Goal: Transaction & Acquisition: Book appointment/travel/reservation

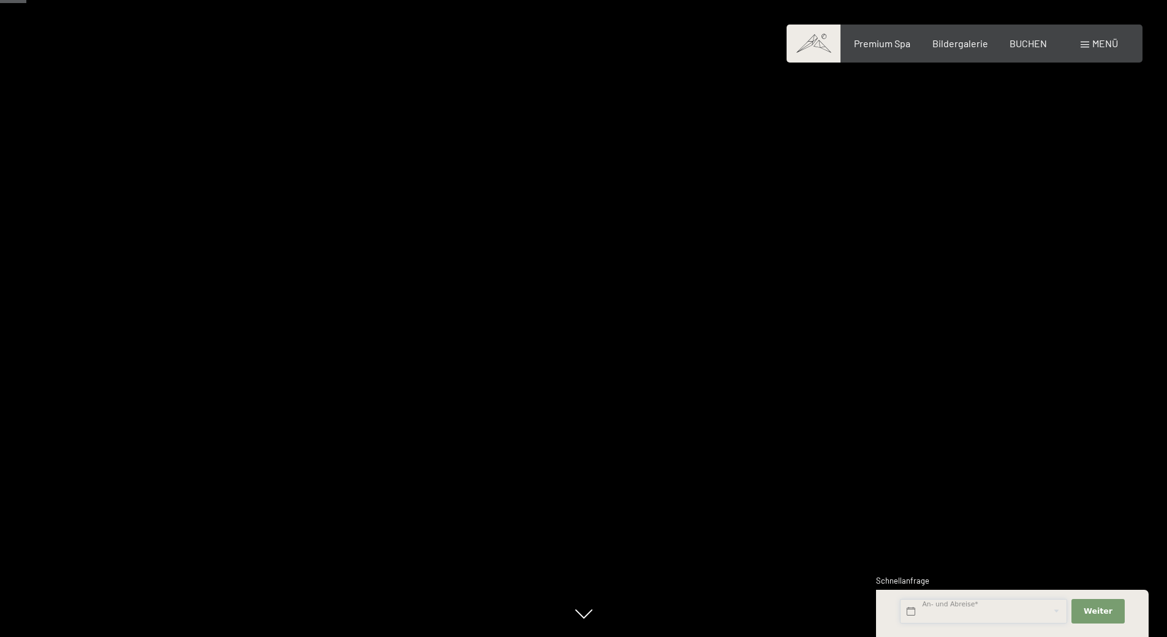
click at [966, 609] on input "text" at bounding box center [983, 611] width 167 height 25
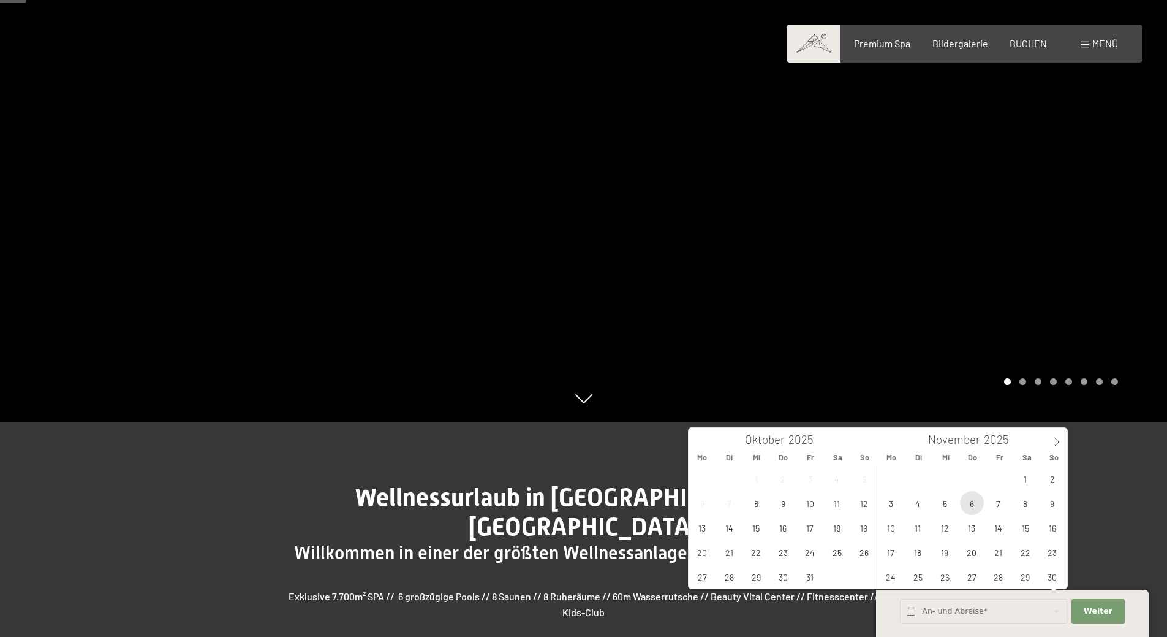
click at [978, 507] on span "6" at bounding box center [972, 503] width 24 height 24
click at [1050, 503] on span "9" at bounding box center [1053, 503] width 24 height 24
type input "[DATE] - [DATE]"
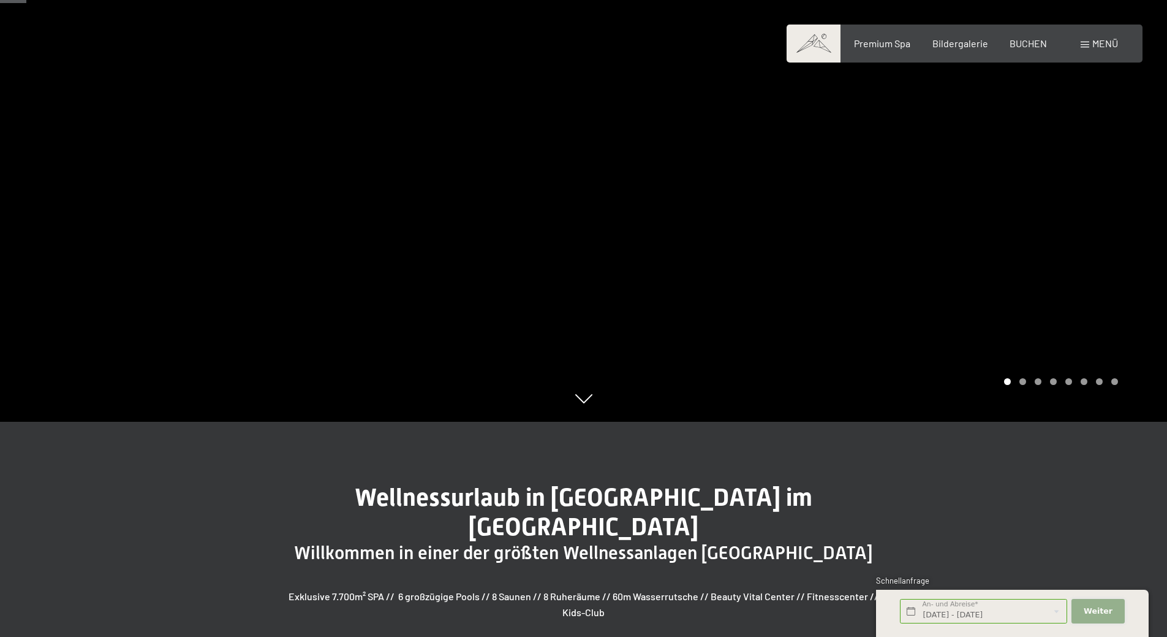
click at [1091, 609] on span "Weiter" at bounding box center [1098, 610] width 29 height 11
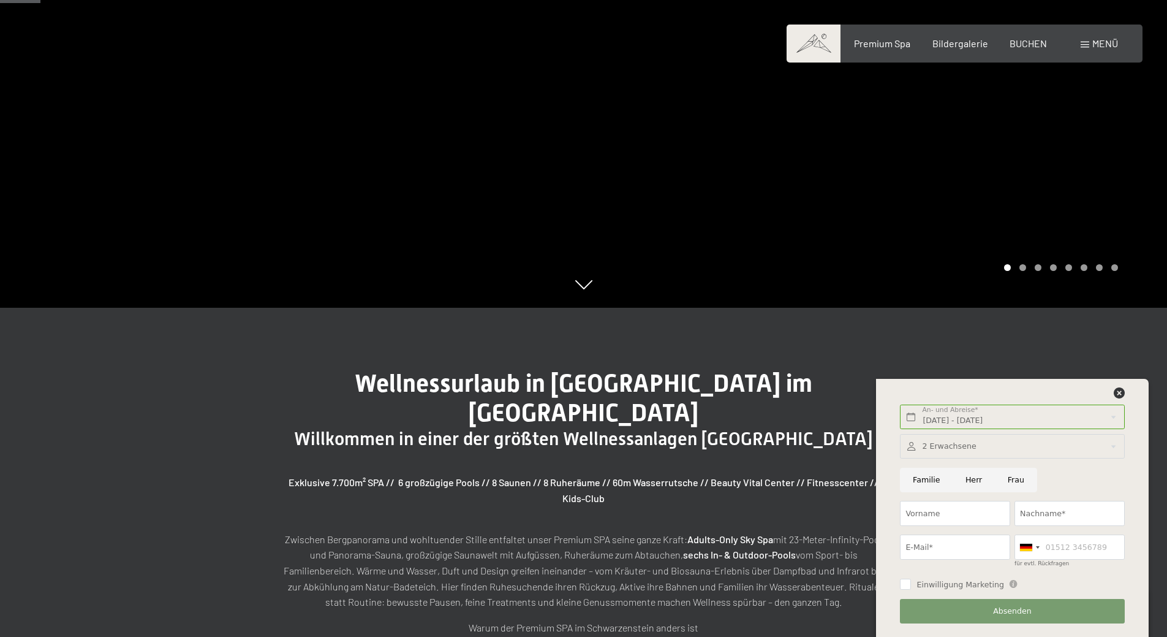
scroll to position [330, 0]
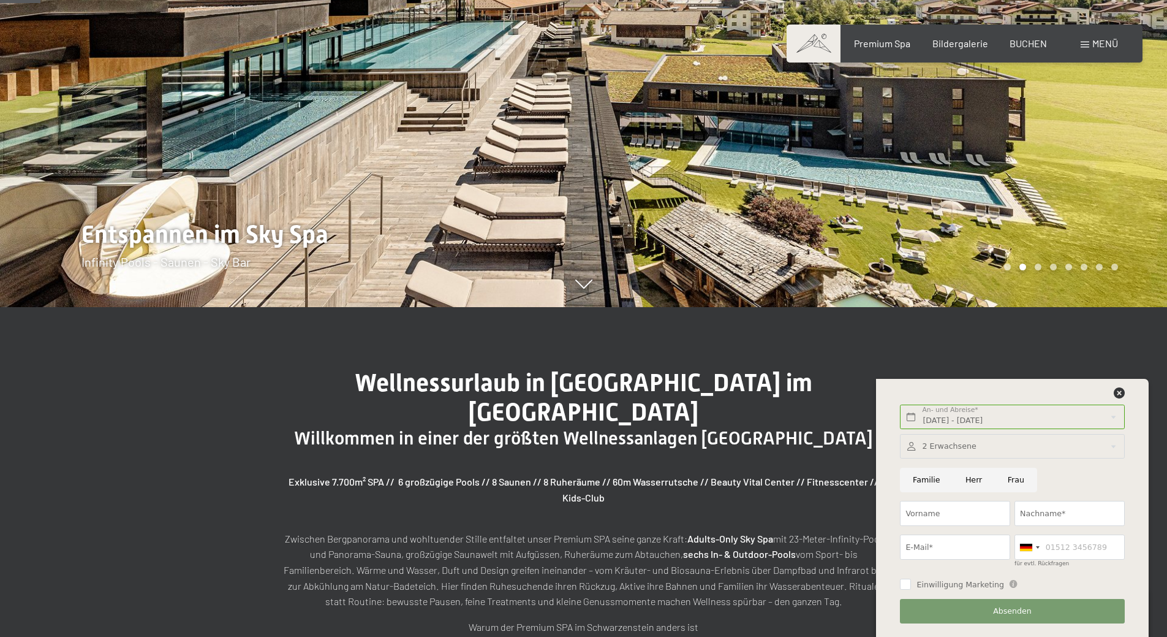
click at [1020, 50] on div "Buchen Anfragen Premium Spa Bildergalerie BUCHEN Menü DE IT EN Gutschein Bilder…" at bounding box center [964, 43] width 307 height 13
click at [1024, 45] on span "BUCHEN" at bounding box center [1028, 42] width 37 height 12
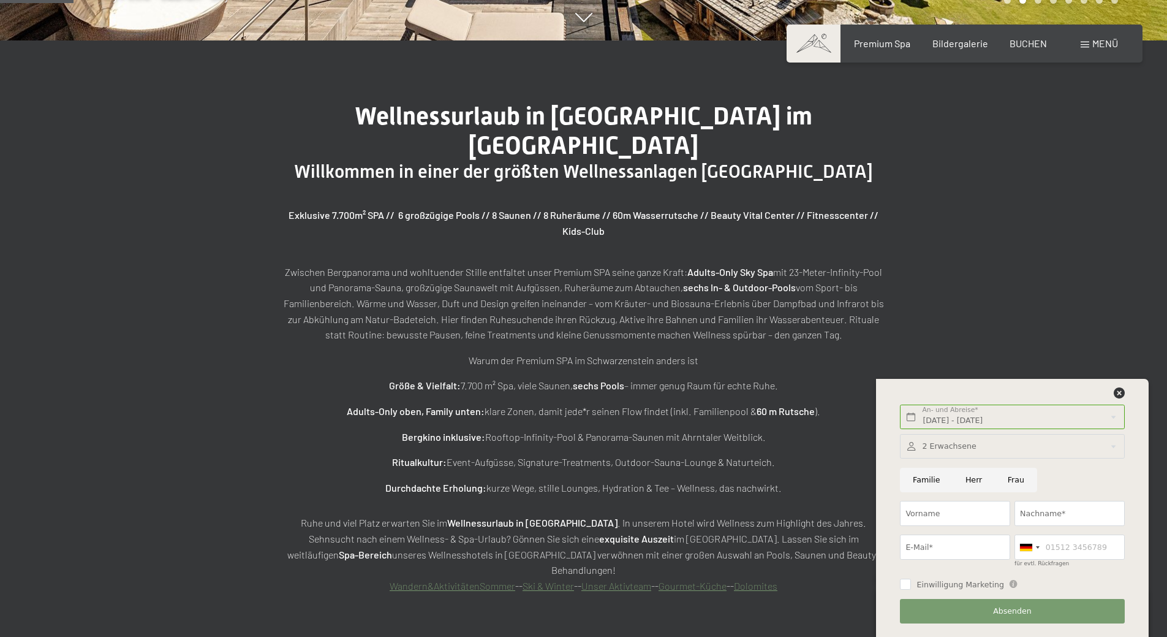
scroll to position [597, 0]
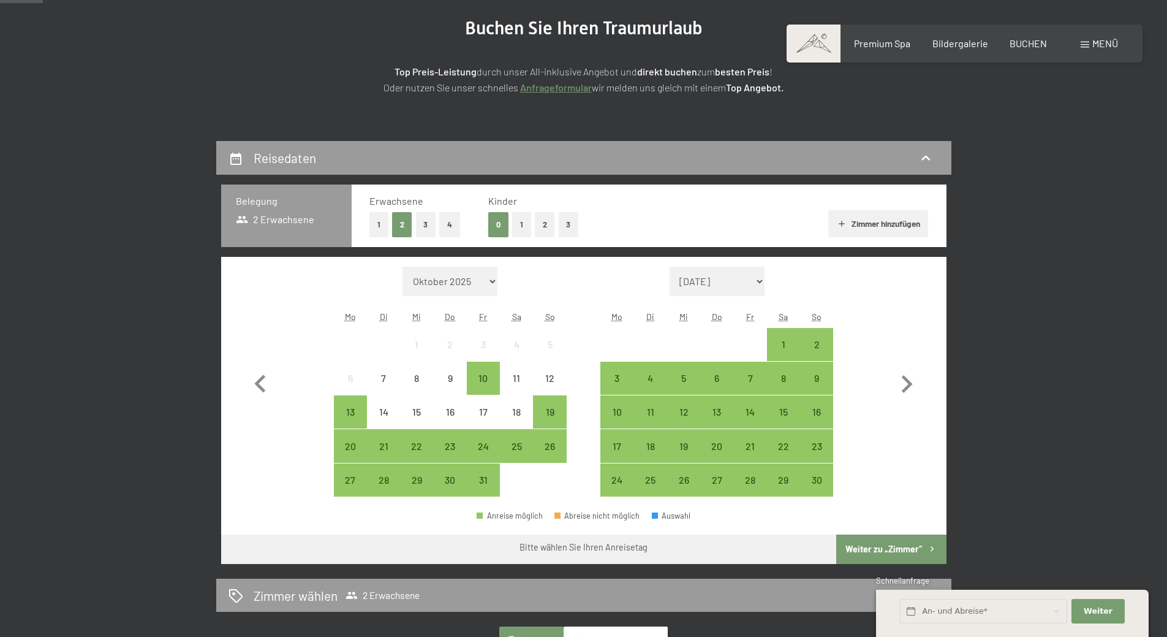
scroll to position [152, 0]
click at [721, 367] on div "6" at bounding box center [717, 377] width 31 height 31
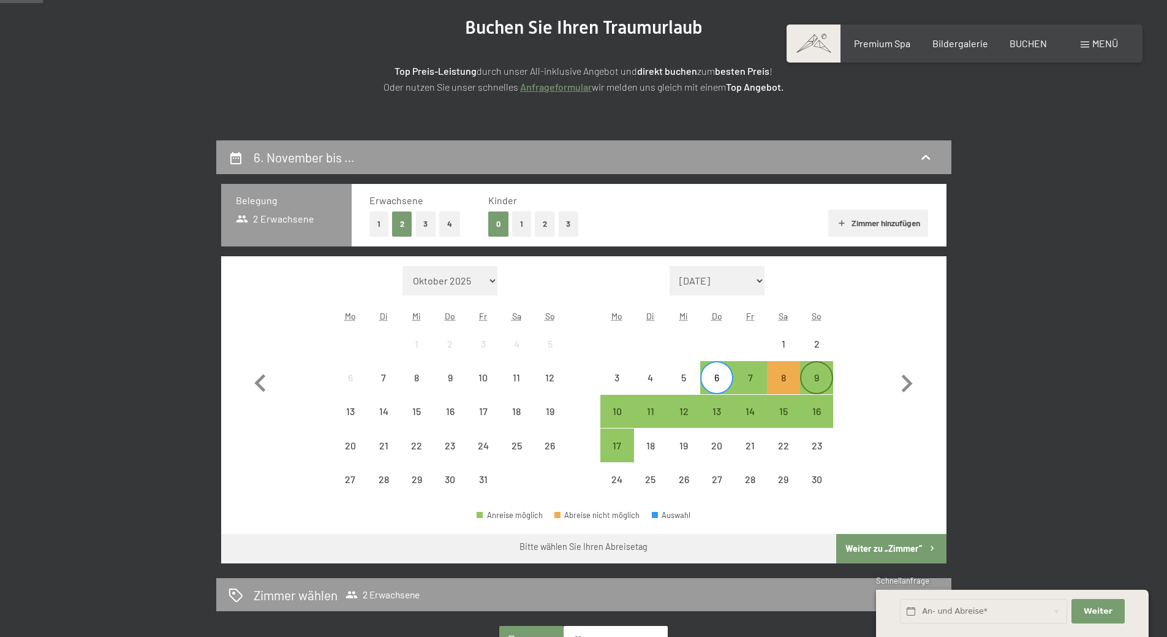
click at [815, 370] on div "9" at bounding box center [817, 377] width 31 height 31
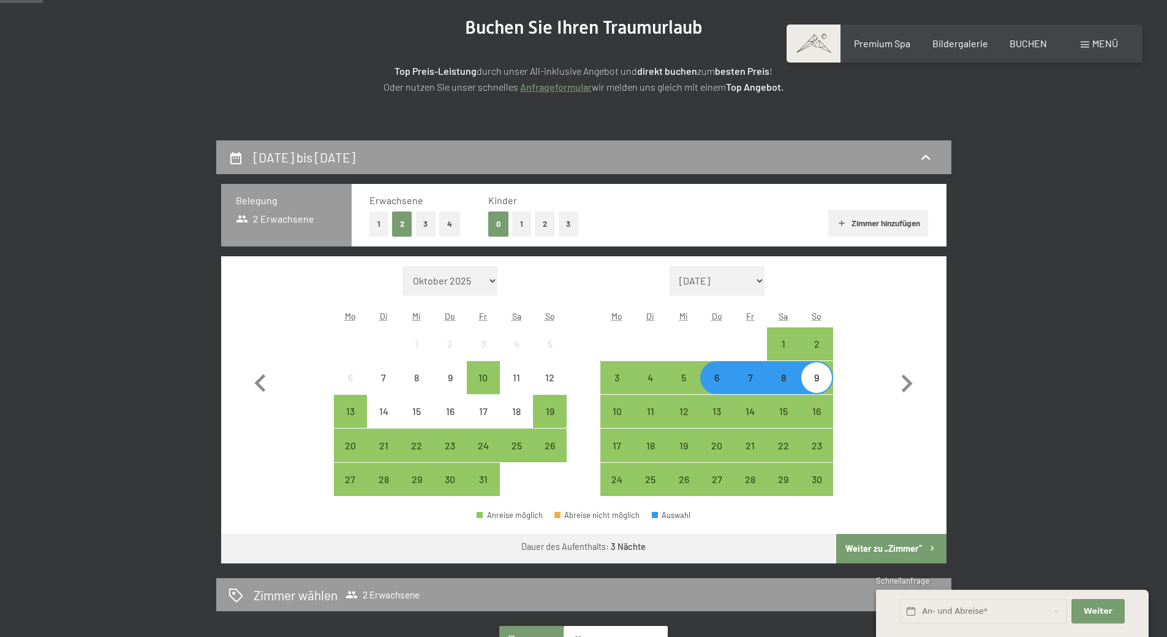
click at [892, 543] on button "Weiter zu „Zimmer“" at bounding box center [892, 548] width 110 height 29
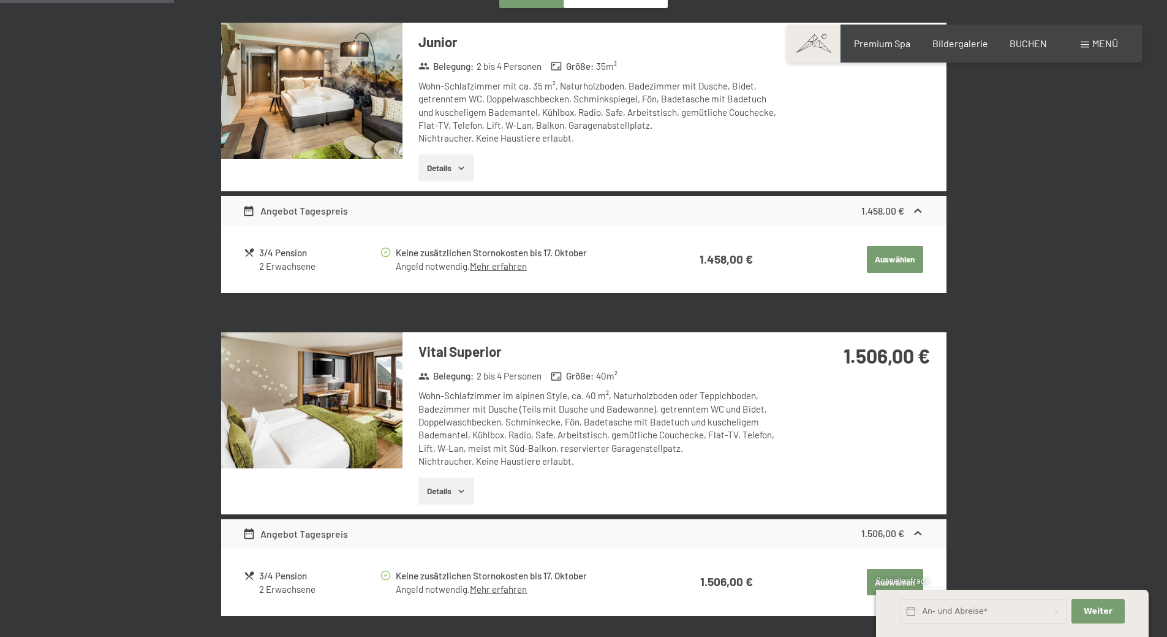
scroll to position [306, 0]
